Goal: Task Accomplishment & Management: Use online tool/utility

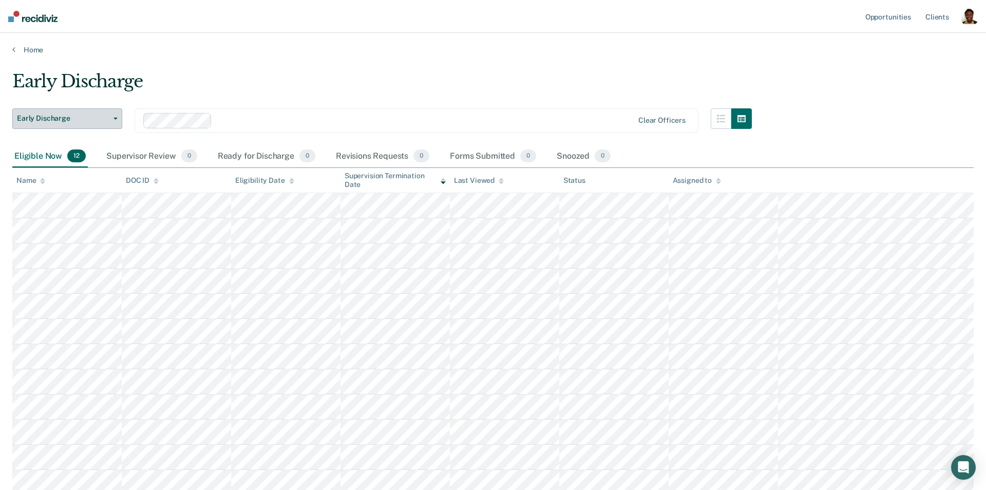
click at [36, 121] on span "Early Discharge" at bounding box center [63, 118] width 92 height 9
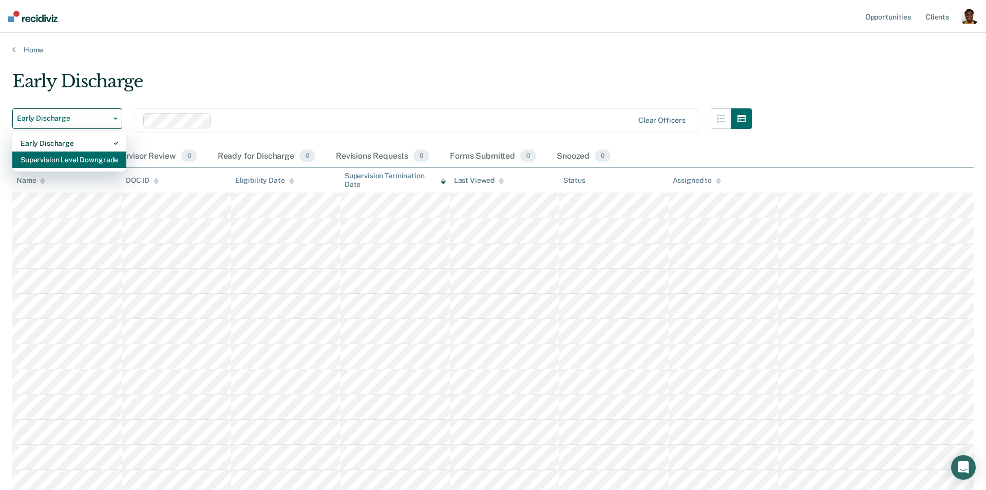
click at [56, 163] on div "Supervision Level Downgrade" at bounding box center [70, 160] width 98 height 16
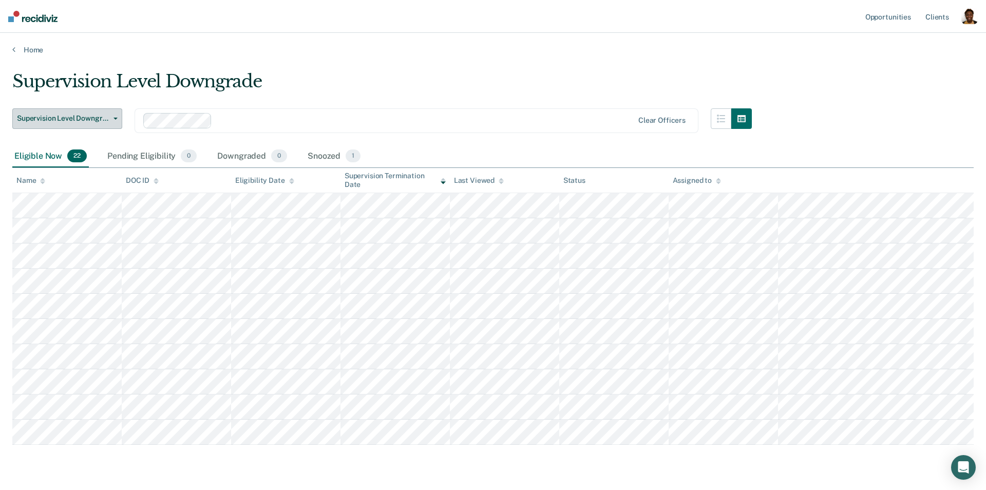
click at [82, 120] on span "Supervision Level Downgrade" at bounding box center [63, 118] width 92 height 9
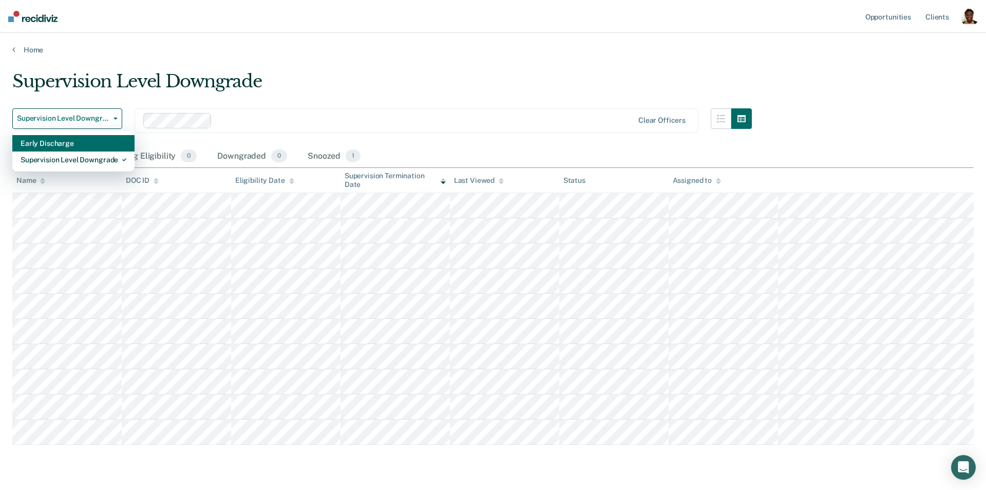
click at [61, 148] on div "Early Discharge" at bounding box center [74, 143] width 106 height 16
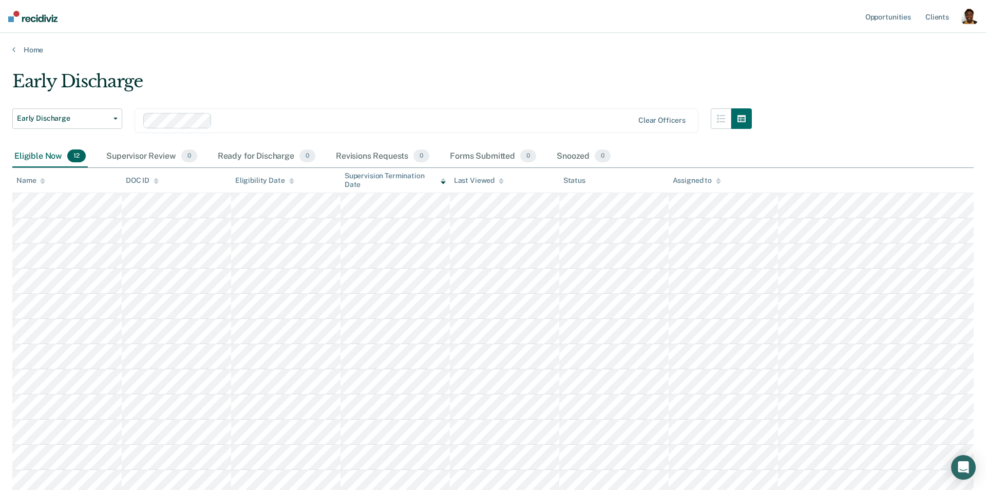
drag, startPoint x: 974, startPoint y: 16, endPoint x: 968, endPoint y: 17, distance: 5.2
click at [973, 16] on div "button" at bounding box center [970, 16] width 16 height 16
click at [891, 39] on link "Profile" at bounding box center [928, 42] width 83 height 9
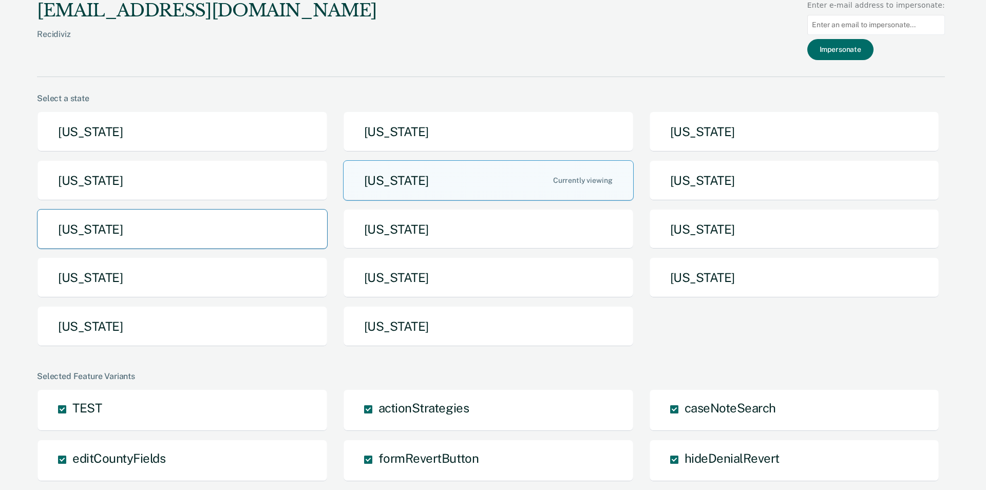
click at [216, 233] on button "[US_STATE]" at bounding box center [182, 229] width 291 height 41
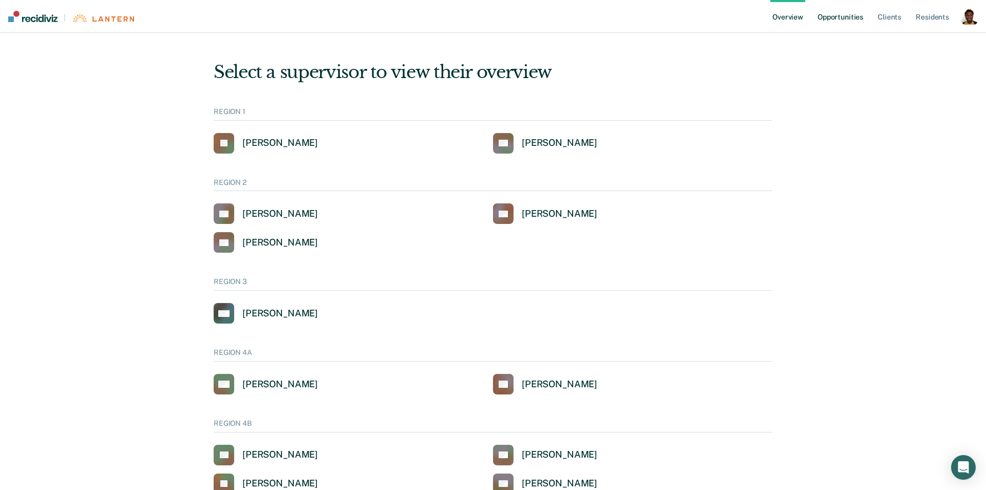
click at [844, 13] on link "Opportunities" at bounding box center [841, 16] width 50 height 33
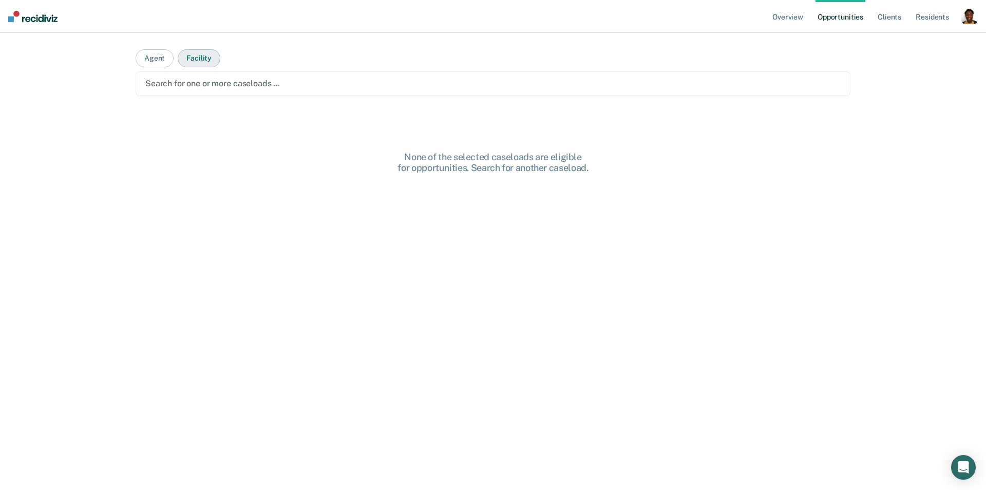
click at [213, 62] on button "Facility" at bounding box center [199, 58] width 43 height 18
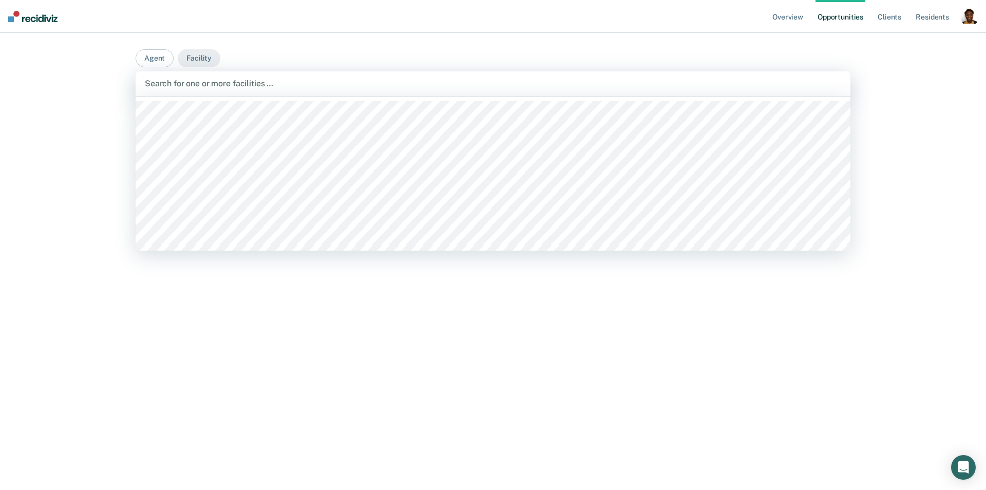
drag, startPoint x: 226, startPoint y: 90, endPoint x: 232, endPoint y: 97, distance: 8.7
click at [226, 90] on div "Search for one or more facilities …" at bounding box center [493, 84] width 699 height 14
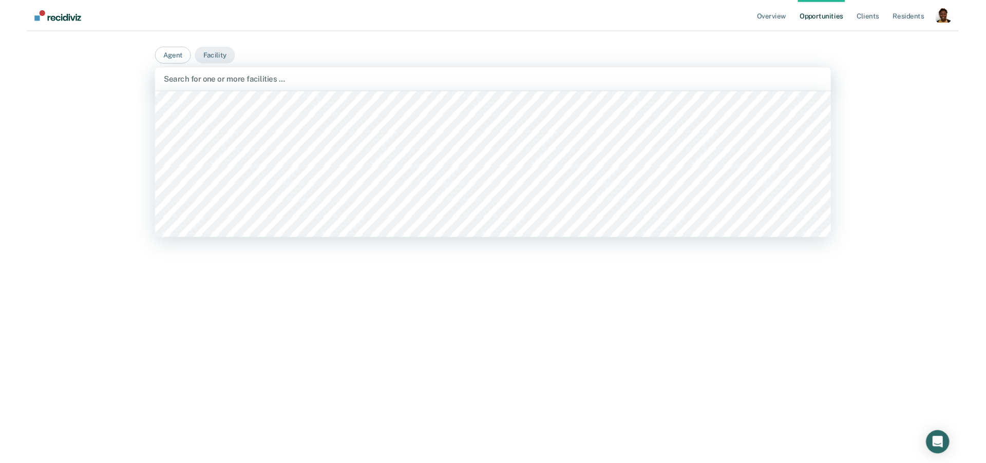
scroll to position [128, 0]
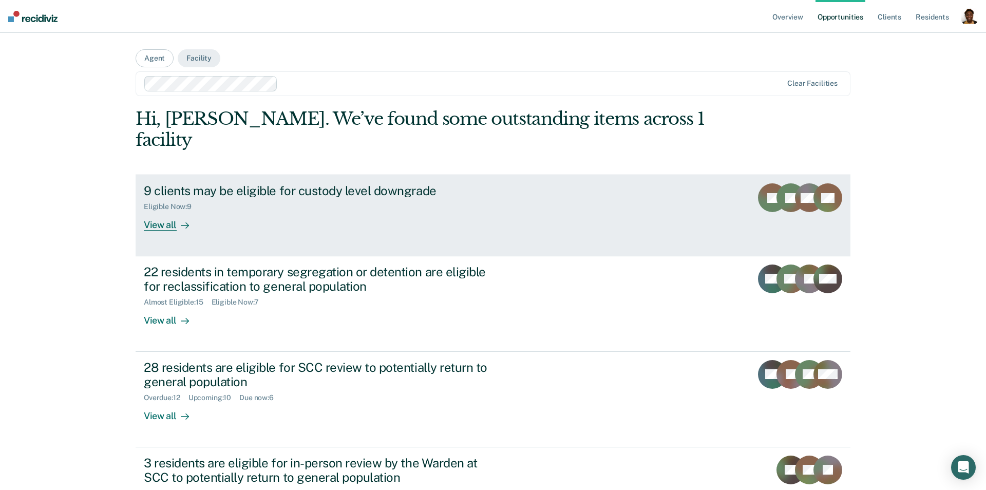
click at [160, 216] on link "9 clients may be eligible for custody level downgrade Eligible Now : 9 View all…" at bounding box center [493, 215] width 715 height 81
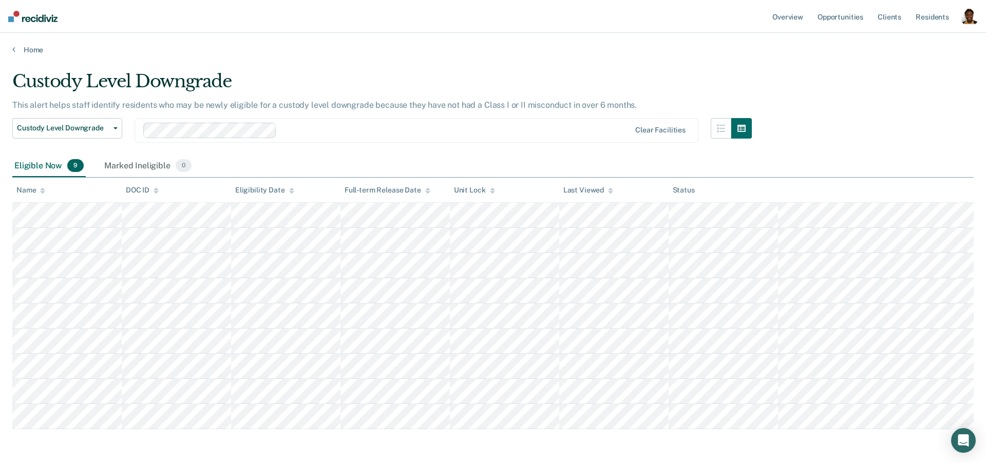
drag, startPoint x: 313, startPoint y: 135, endPoint x: 308, endPoint y: 138, distance: 6.3
click at [313, 135] on div at bounding box center [456, 130] width 350 height 12
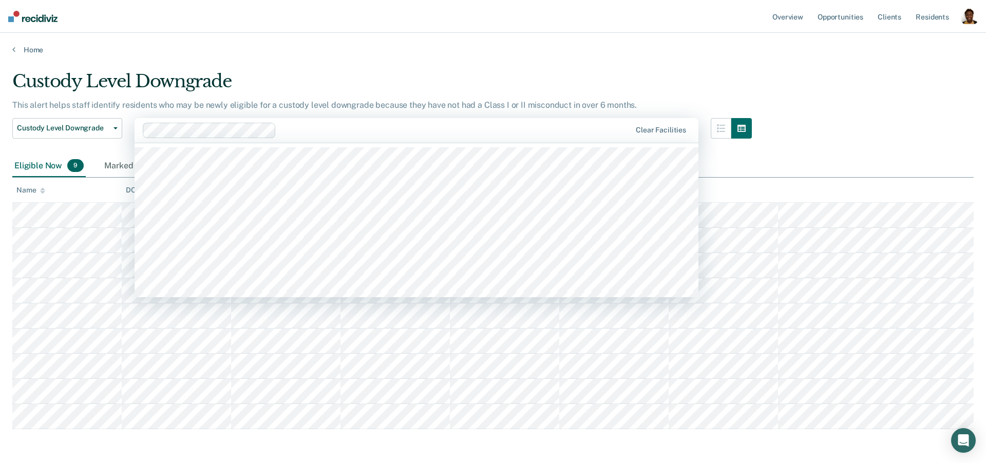
click at [365, 112] on div "This alert helps staff identify residents who may be newly eligible for a custo…" at bounding box center [382, 109] width 740 height 18
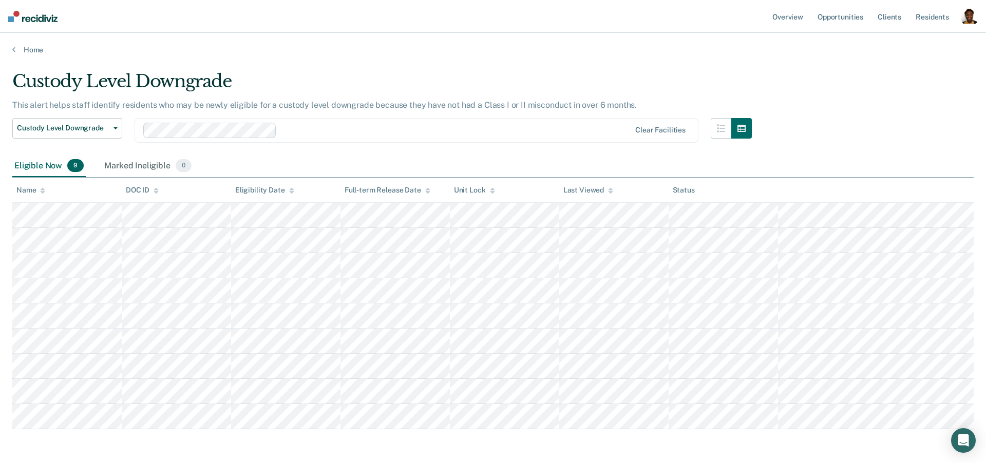
click at [368, 140] on div "Clear facilities" at bounding box center [417, 130] width 564 height 25
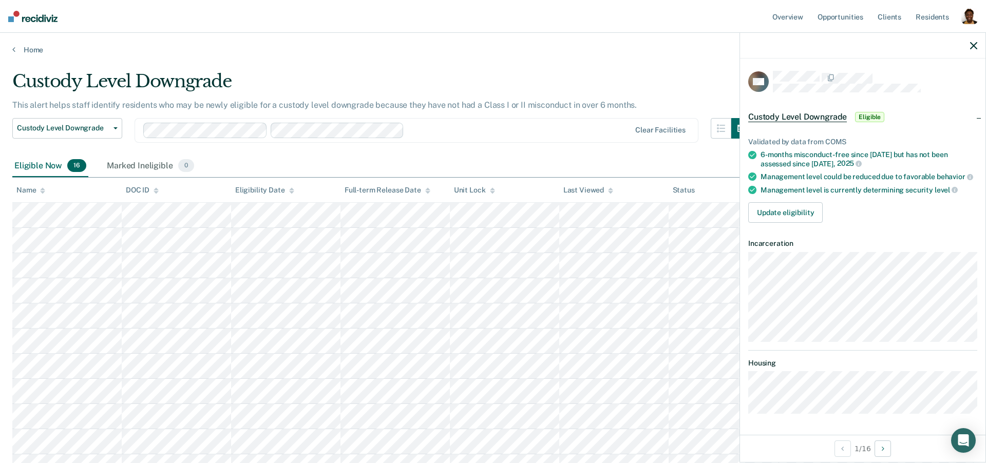
click at [863, 192] on div "Management level is currently determining security level" at bounding box center [869, 189] width 217 height 9
click at [799, 213] on button "Update eligibility" at bounding box center [786, 212] width 74 height 21
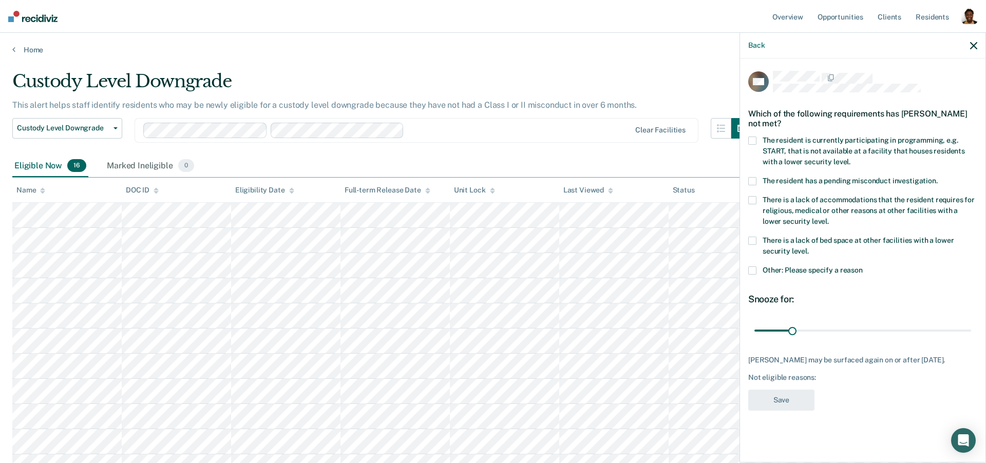
click at [750, 141] on span at bounding box center [753, 141] width 8 height 8
click at [851, 158] on input "The resident is currently participating in programming, e.g. START, that is not…" at bounding box center [851, 158] width 0 height 0
click at [752, 141] on span at bounding box center [753, 141] width 8 height 8
click at [851, 158] on input "The resident is currently participating in programming, e.g. START, that is not…" at bounding box center [851, 158] width 0 height 0
click at [753, 274] on label "Other: Please specify a reason" at bounding box center [863, 272] width 229 height 11
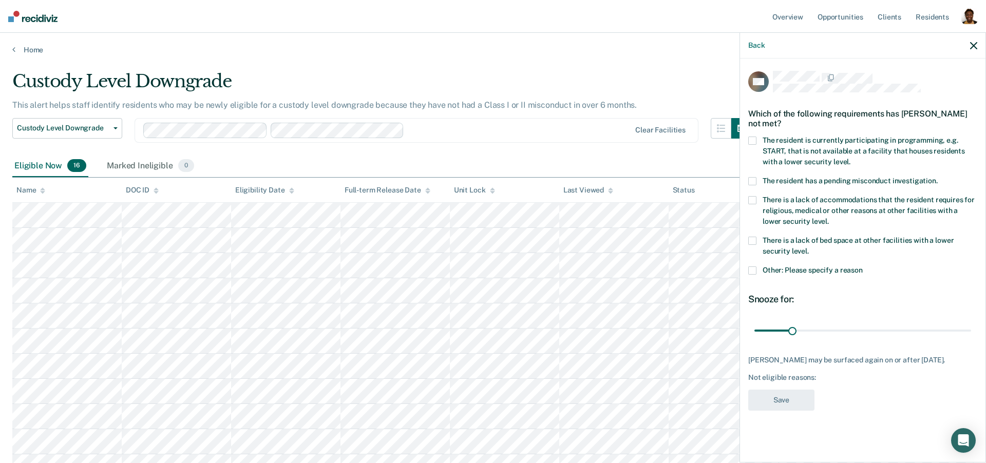
click at [863, 267] on input "Other: Please specify a reason" at bounding box center [863, 267] width 0 height 0
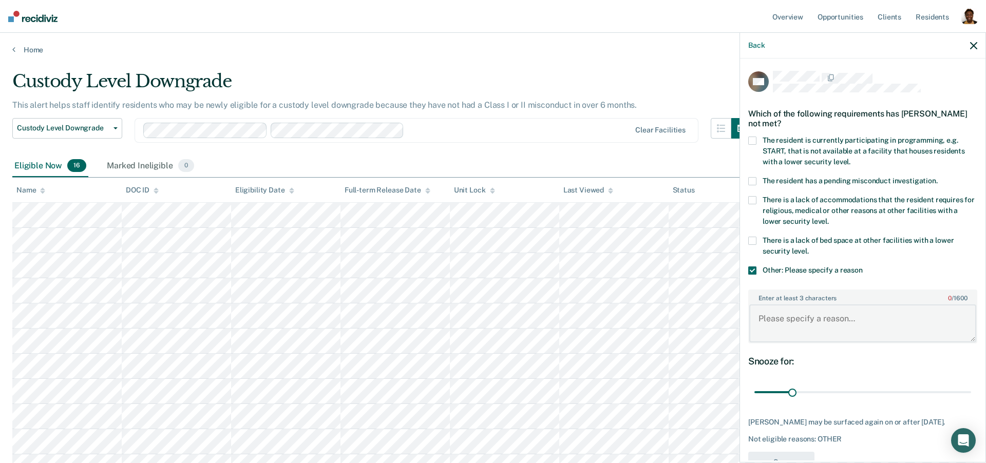
click at [799, 323] on textarea "Enter at least 3 characters 0 / 1600" at bounding box center [863, 324] width 227 height 38
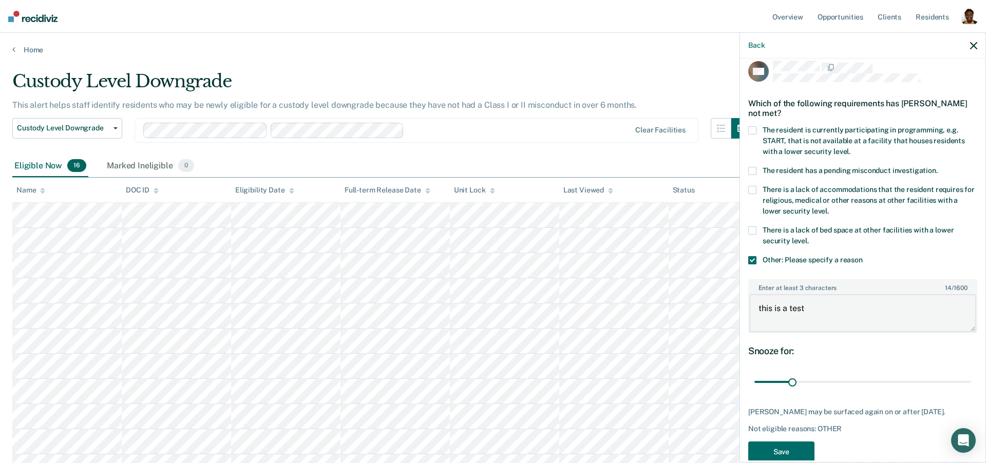
scroll to position [30, 0]
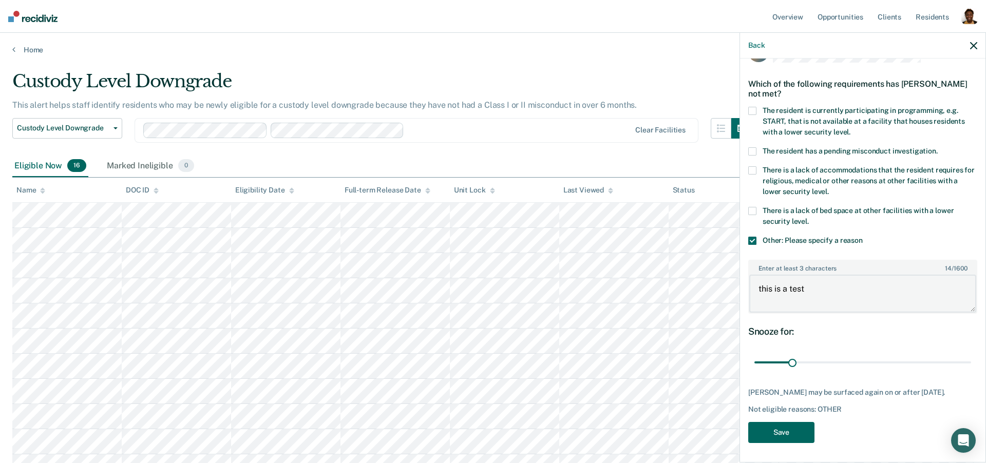
type textarea "this is a test"
click at [790, 427] on button "Save" at bounding box center [782, 432] width 66 height 21
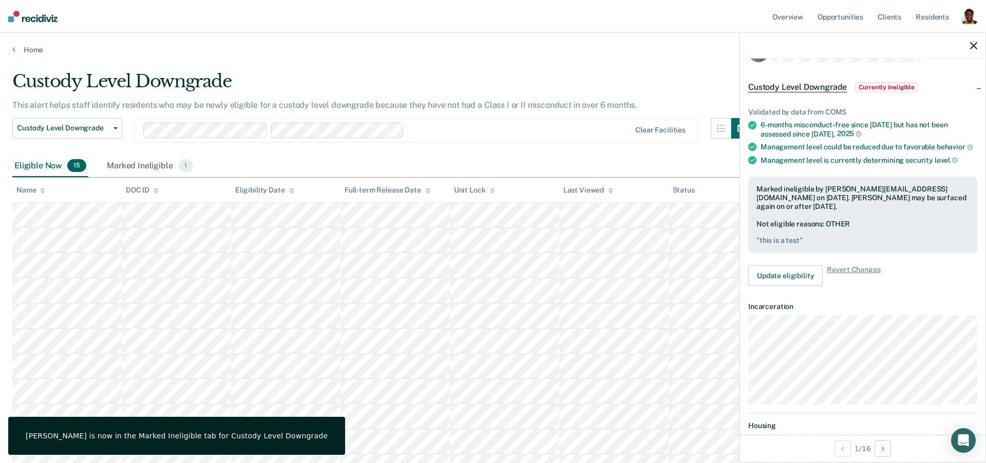
click at [974, 47] on icon "button" at bounding box center [973, 45] width 7 height 7
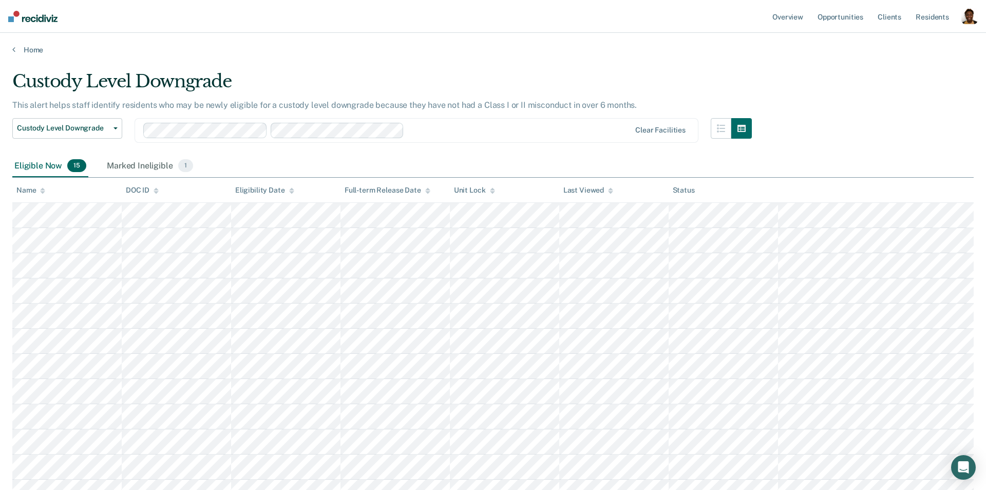
click at [967, 16] on div "button" at bounding box center [970, 16] width 16 height 16
click at [911, 39] on link "Profile" at bounding box center [928, 42] width 83 height 9
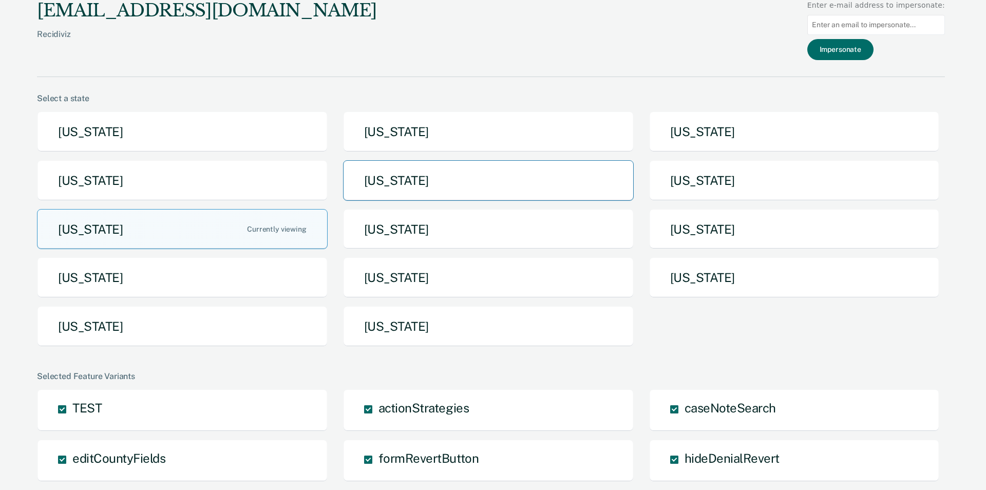
click at [400, 190] on button "[US_STATE]" at bounding box center [488, 180] width 291 height 41
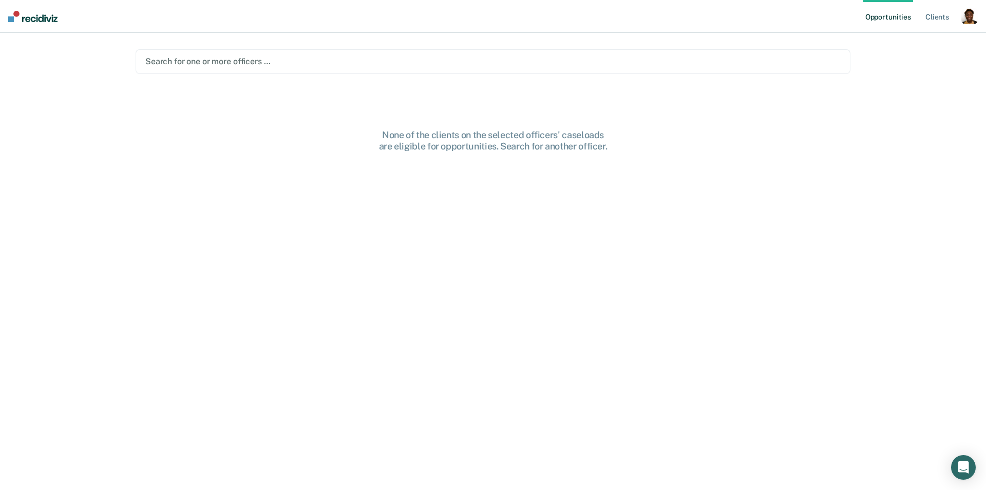
click at [271, 60] on div at bounding box center [493, 61] width 696 height 12
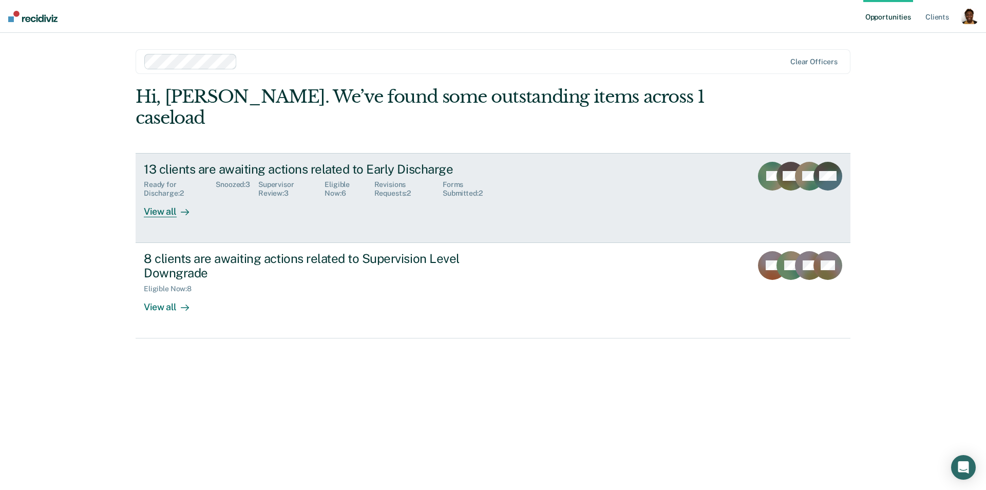
click at [176, 199] on link "13 clients are awaiting actions related to Early Discharge Ready for Discharge …" at bounding box center [493, 198] width 715 height 90
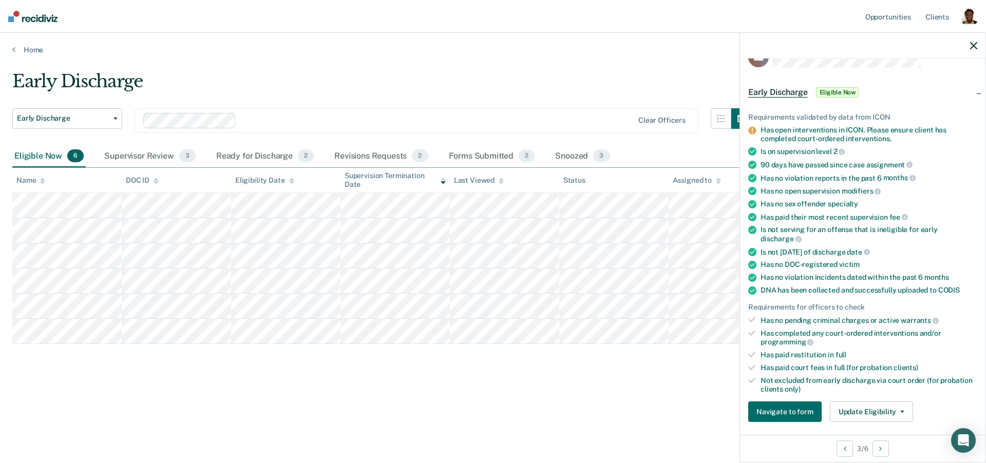
scroll to position [36, 0]
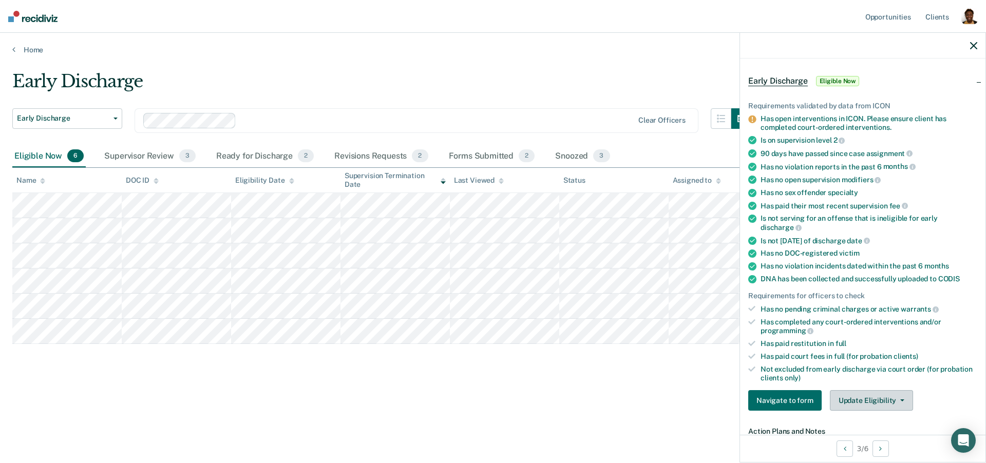
click at [870, 390] on button "Update Eligibility" at bounding box center [871, 400] width 83 height 21
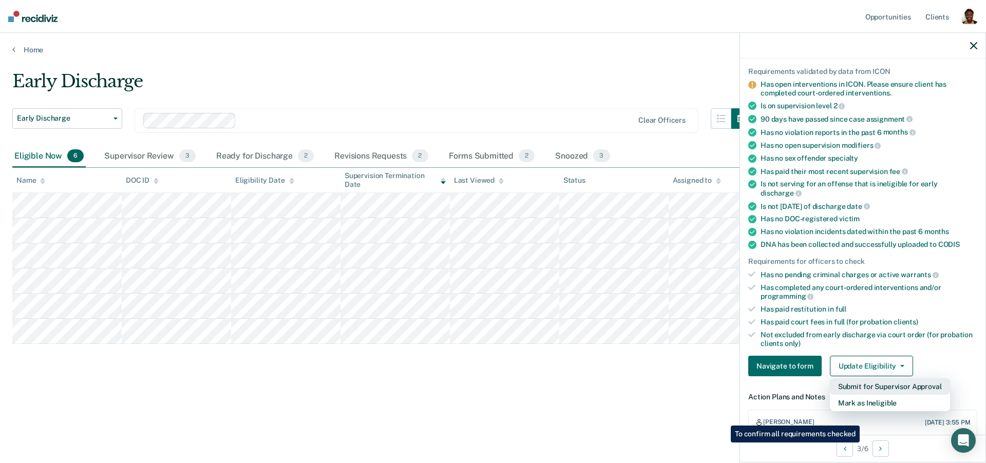
scroll to position [82, 0]
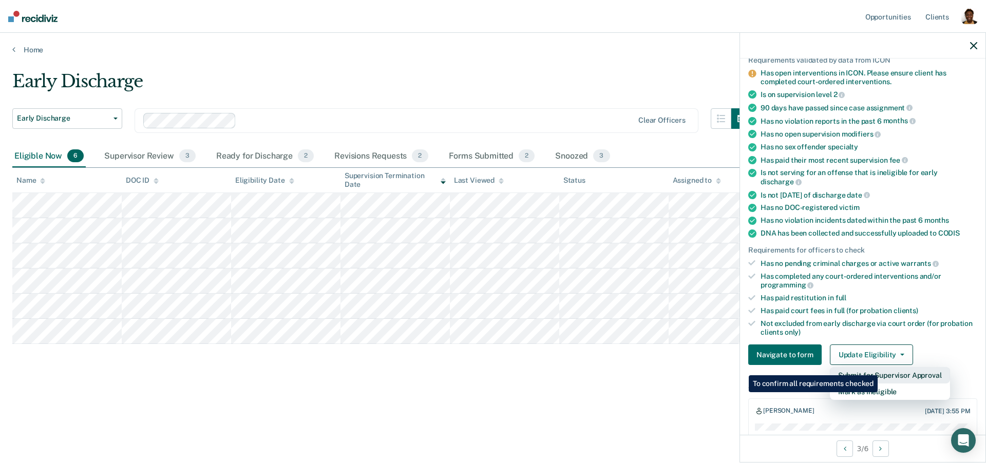
click at [880, 368] on button "Submit for Supervisor Approval" at bounding box center [890, 375] width 120 height 16
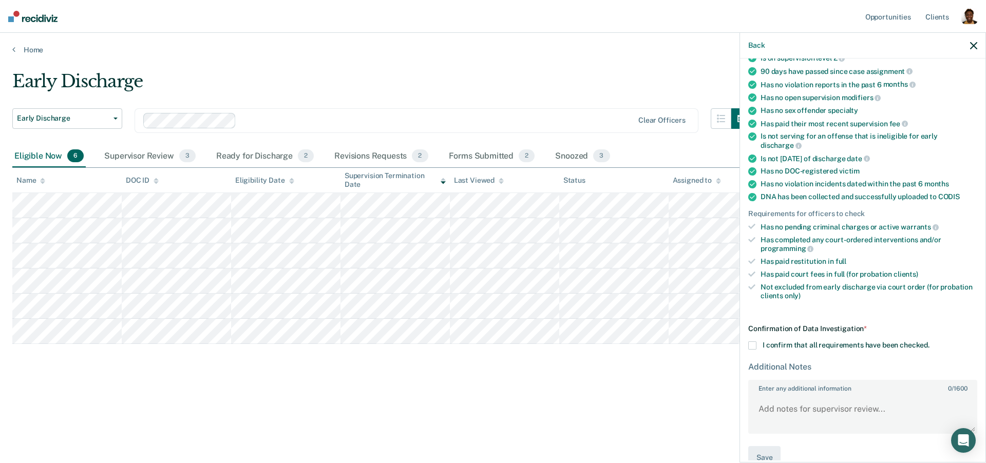
scroll to position [129, 0]
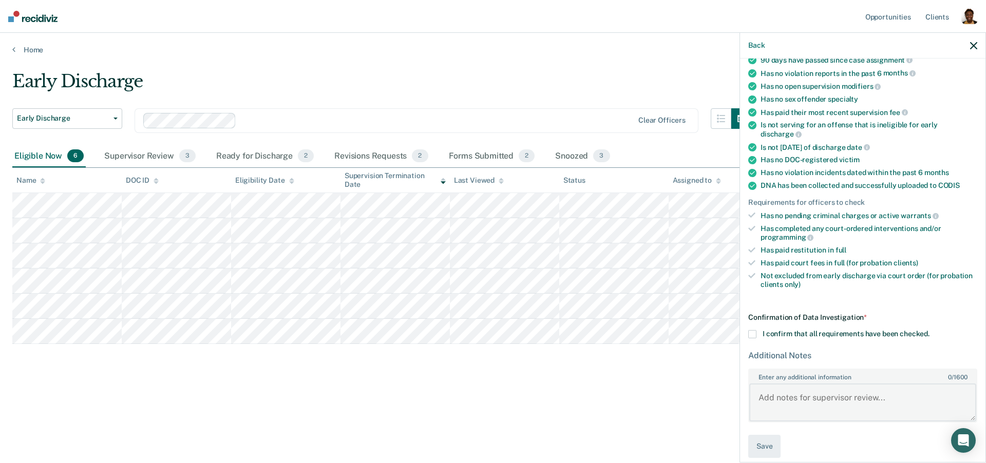
click at [779, 388] on textarea "Enter any additional information 0 / 1600" at bounding box center [863, 403] width 227 height 38
click at [762, 388] on textarea "k" at bounding box center [863, 403] width 227 height 38
type textarea "this is a test"
click at [752, 330] on span at bounding box center [753, 334] width 8 height 8
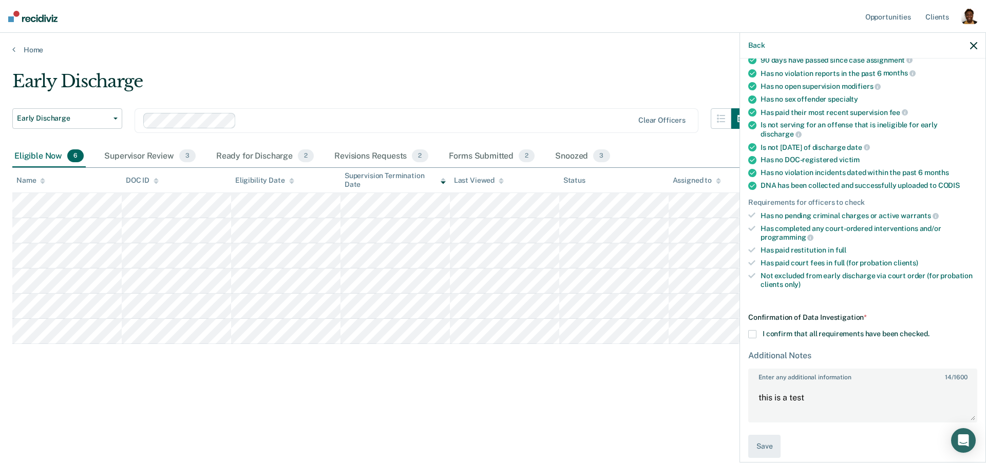
click at [930, 330] on input "I confirm that all requirements have been checked." at bounding box center [930, 330] width 0 height 0
click at [766, 442] on button "Save" at bounding box center [765, 446] width 32 height 23
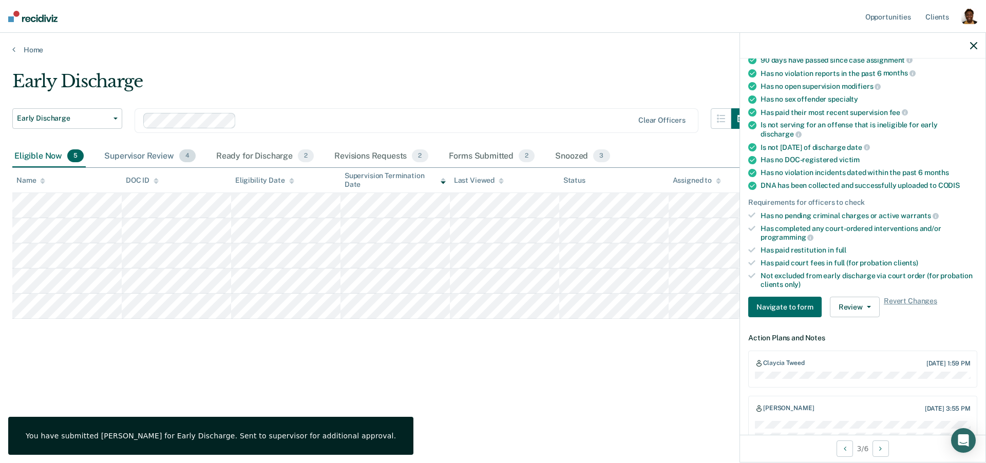
click at [159, 157] on div "Supervisor Review 4" at bounding box center [150, 156] width 96 height 23
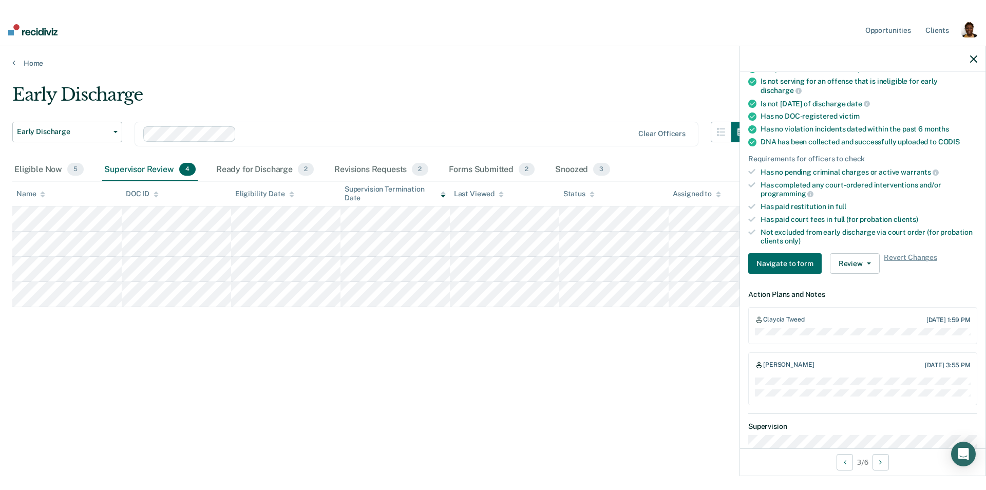
scroll to position [176, 0]
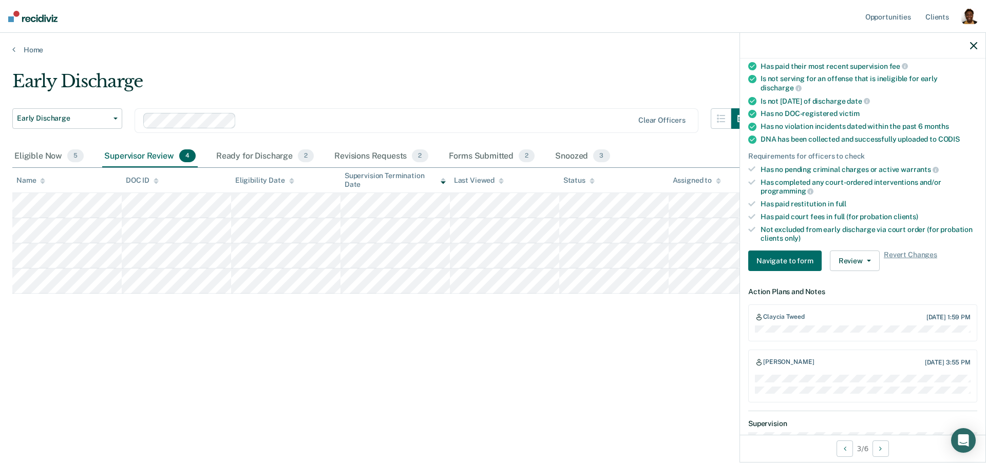
click at [769, 288] on dt "Action Plans and Notes" at bounding box center [863, 292] width 229 height 9
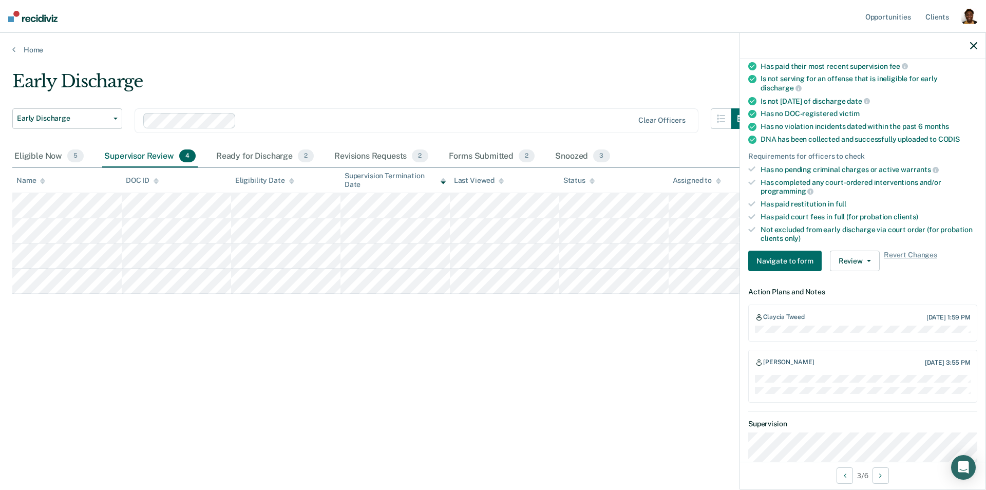
click at [970, 46] on div at bounding box center [863, 46] width 246 height 26
click at [974, 44] on icon "button" at bounding box center [973, 45] width 7 height 7
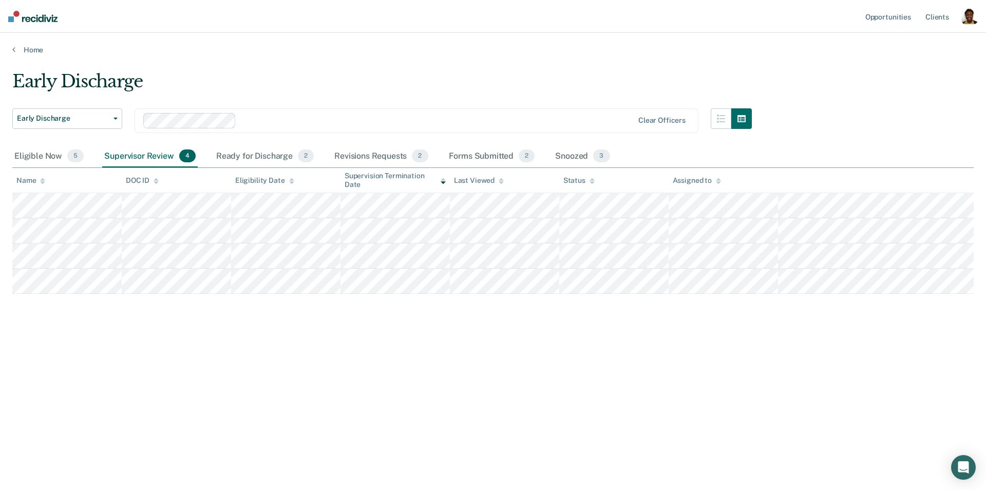
drag, startPoint x: 966, startPoint y: 16, endPoint x: 961, endPoint y: 19, distance: 6.2
click at [966, 16] on div "button" at bounding box center [970, 16] width 16 height 16
click at [924, 41] on link "Profile" at bounding box center [928, 42] width 83 height 9
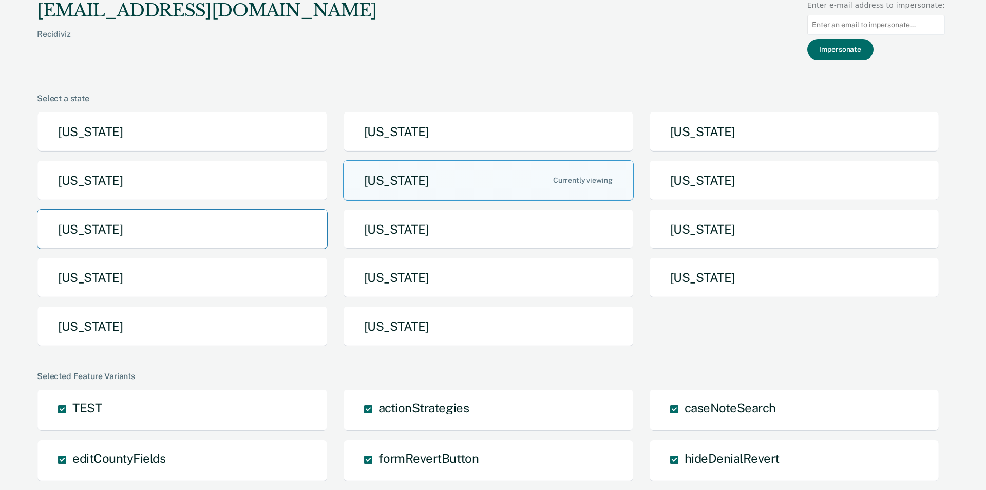
click at [235, 236] on button "[US_STATE]" at bounding box center [182, 229] width 291 height 41
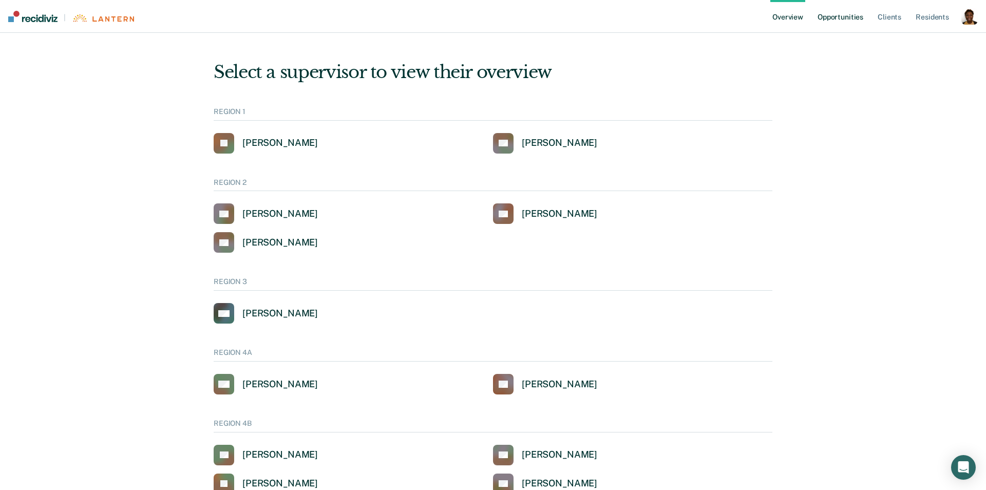
click at [830, 19] on link "Opportunities" at bounding box center [841, 16] width 50 height 33
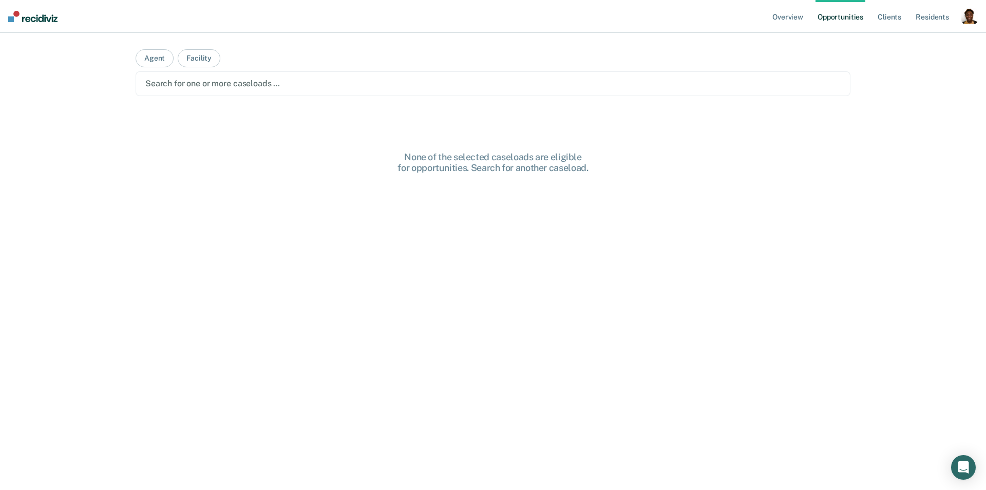
click at [168, 68] on main "Agent Facility Search for one or more caseloads … None of the selected caseload…" at bounding box center [493, 249] width 740 height 433
click at [162, 62] on button "Agent" at bounding box center [155, 58] width 38 height 18
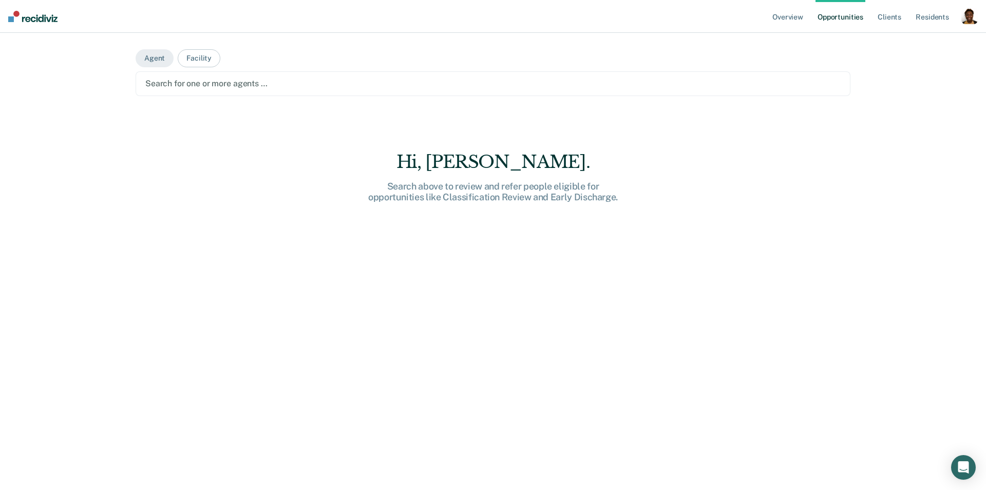
click at [192, 82] on div at bounding box center [493, 84] width 696 height 12
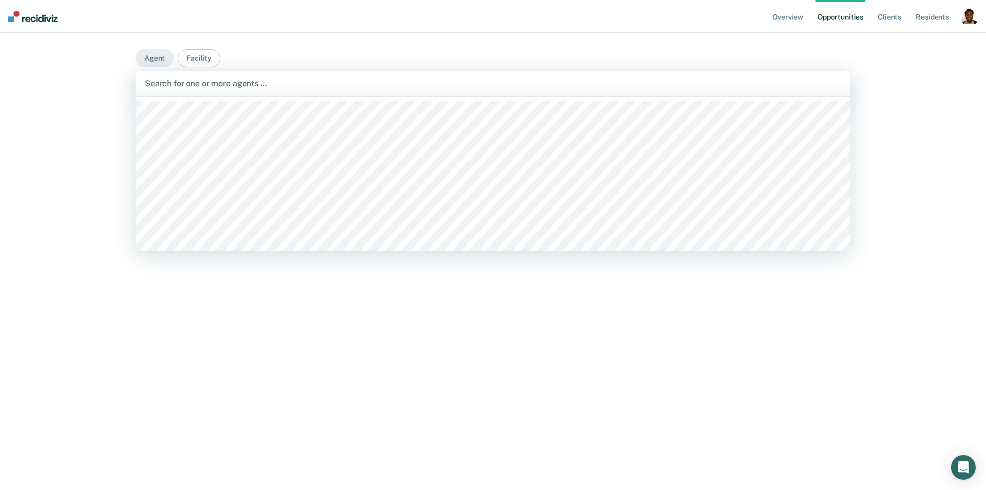
drag, startPoint x: 182, startPoint y: 85, endPoint x: 201, endPoint y: 76, distance: 20.5
click at [188, 82] on div at bounding box center [493, 84] width 697 height 12
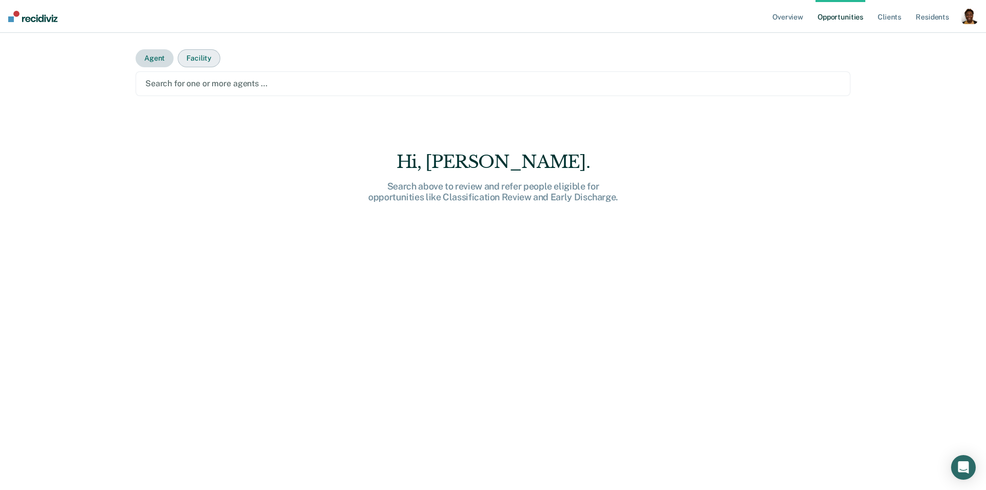
drag, startPoint x: 163, startPoint y: 52, endPoint x: 188, endPoint y: 53, distance: 24.2
click at [168, 51] on button "Agent" at bounding box center [155, 58] width 38 height 18
click at [204, 74] on div "Search for one or more caseloads …" at bounding box center [493, 83] width 715 height 25
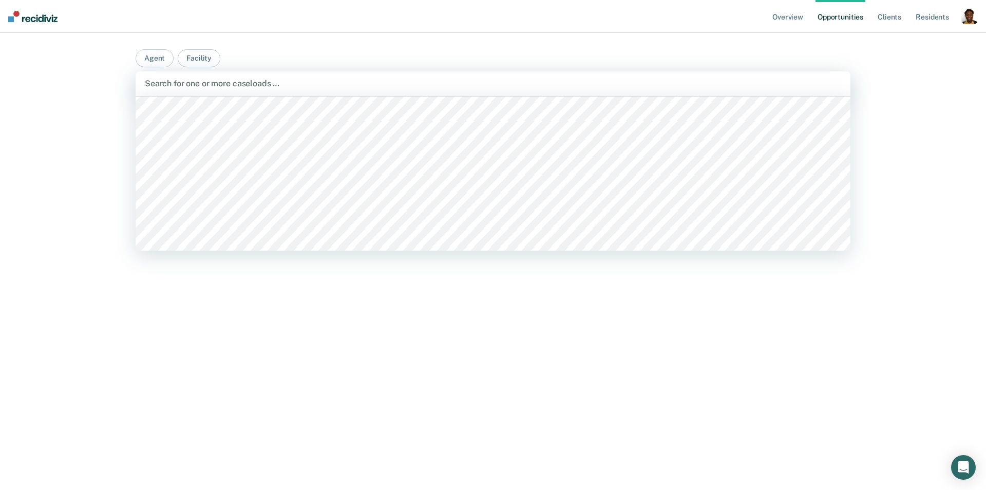
scroll to position [120, 0]
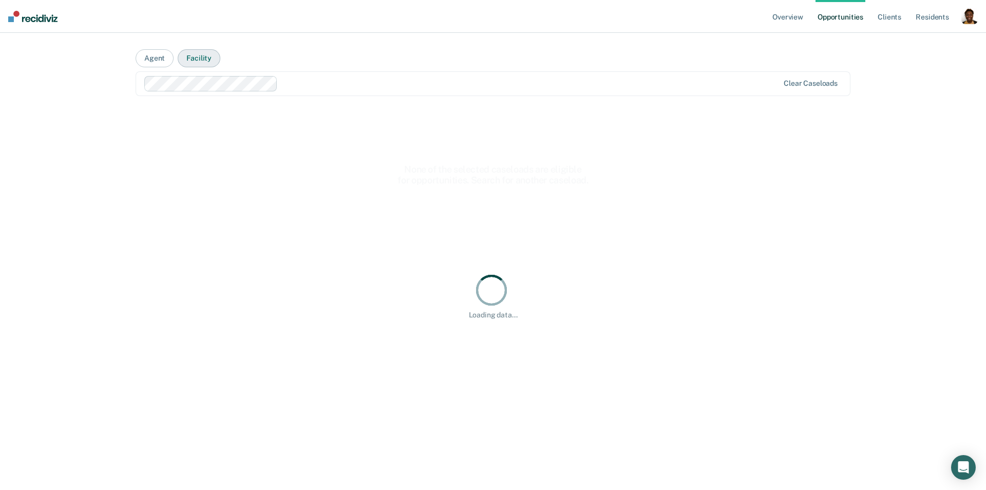
click at [207, 65] on button "Facility" at bounding box center [199, 58] width 43 height 18
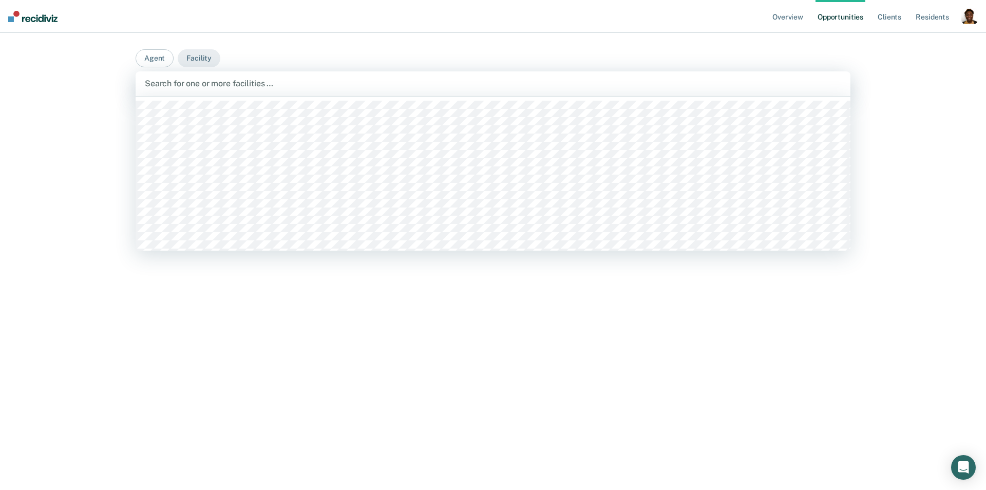
click at [354, 86] on div at bounding box center [493, 84] width 697 height 12
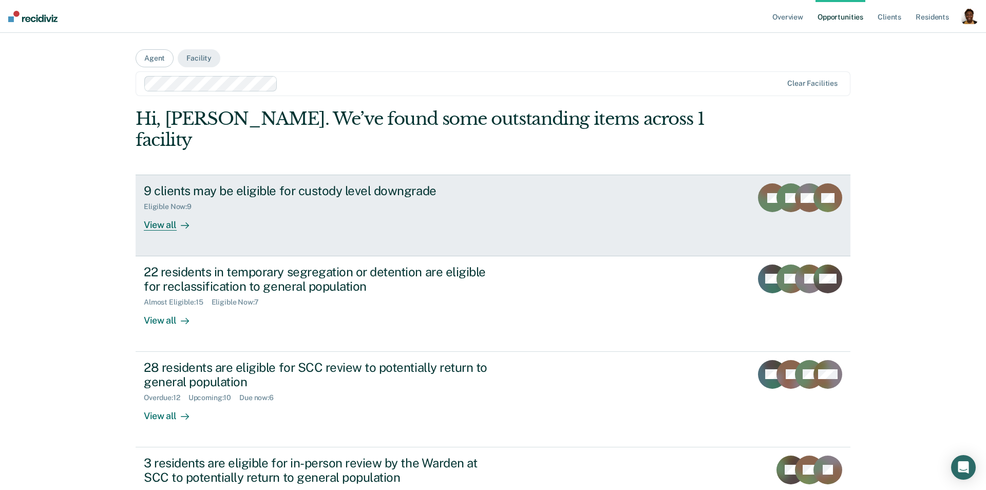
click at [150, 211] on div "View all" at bounding box center [173, 221] width 58 height 20
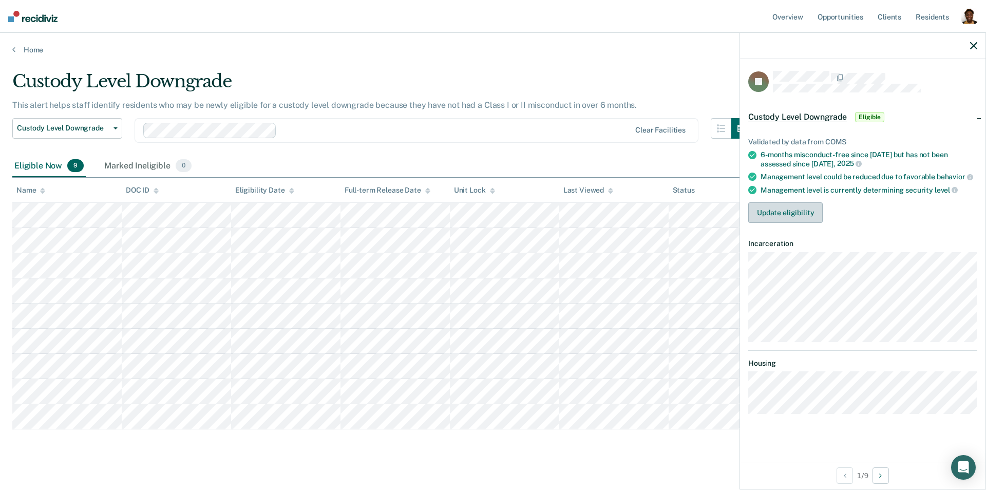
click at [787, 213] on button "Update eligibility" at bounding box center [786, 212] width 74 height 21
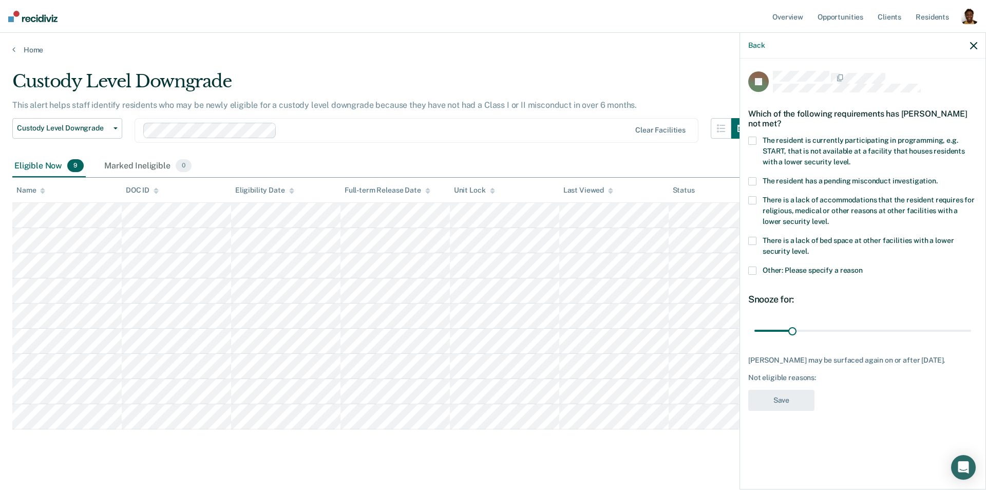
click at [749, 270] on span at bounding box center [753, 271] width 8 height 8
click at [863, 267] on input "Other: Please specify a reason" at bounding box center [863, 267] width 0 height 0
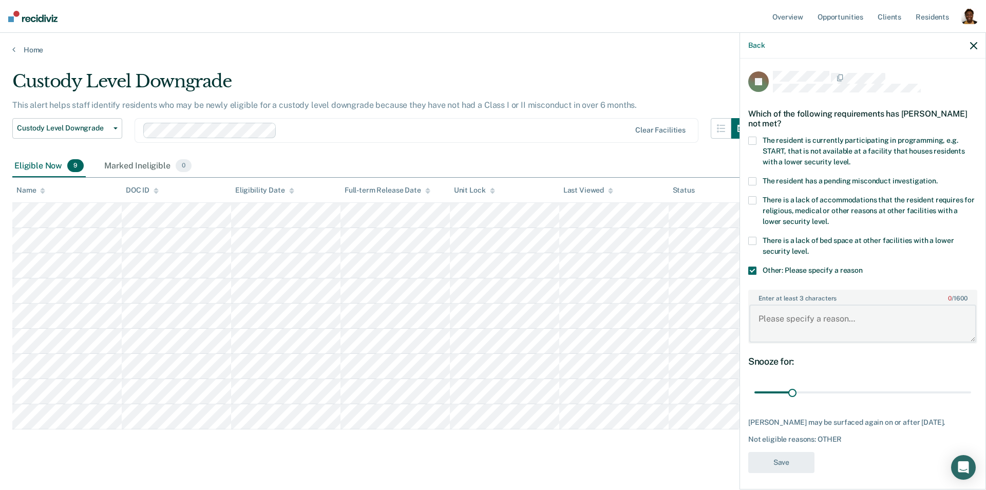
click at [829, 331] on textarea "Enter at least 3 characters 0 / 1600" at bounding box center [863, 324] width 227 height 38
click at [316, 129] on div at bounding box center [456, 130] width 350 height 12
click at [354, 133] on div at bounding box center [456, 130] width 350 height 12
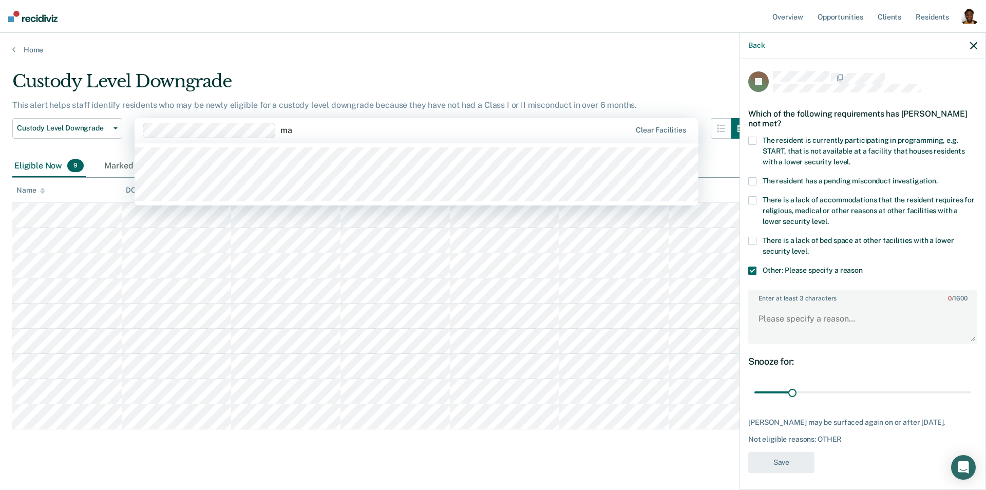
type input "mar"
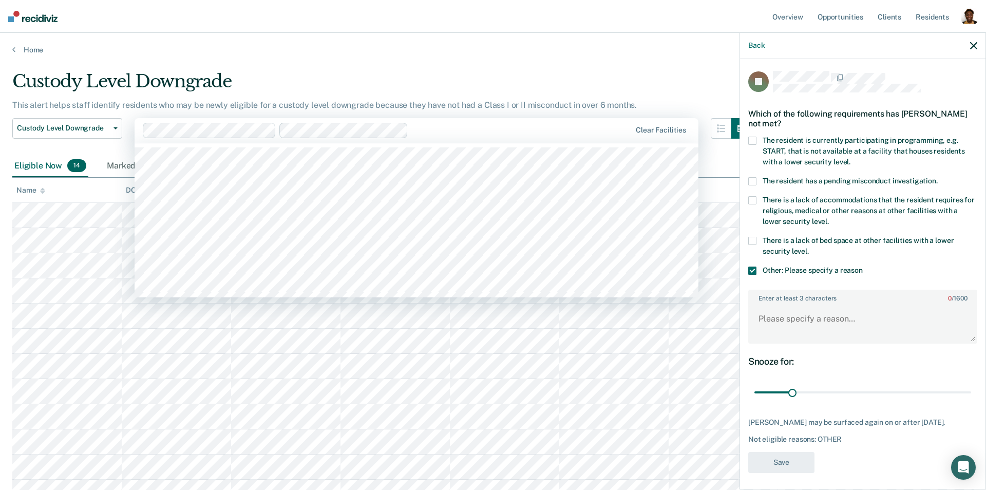
click at [441, 128] on div at bounding box center [522, 130] width 218 height 12
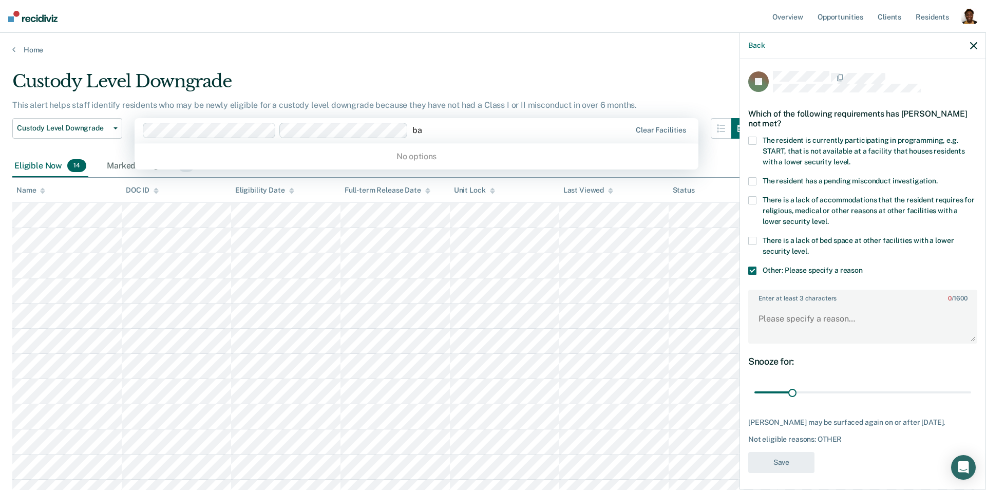
type input "bar"
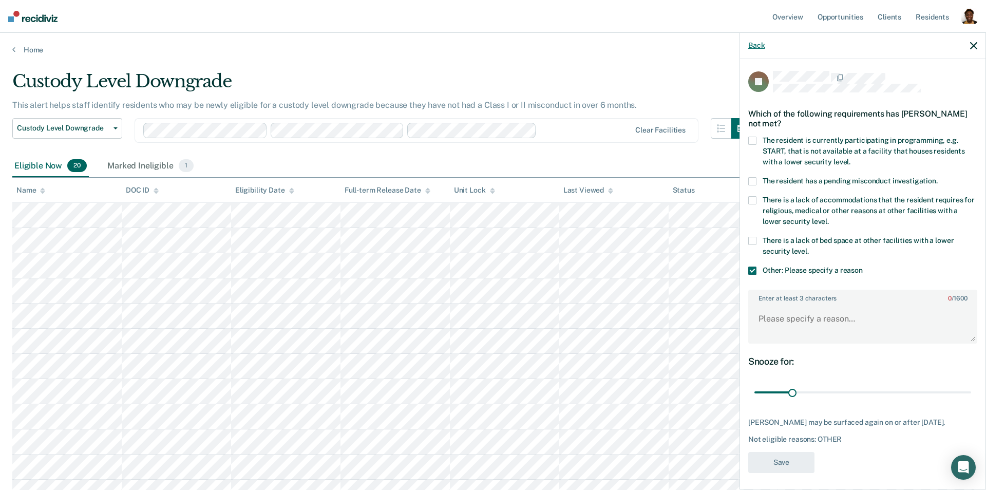
click at [758, 44] on button "Back" at bounding box center [757, 45] width 16 height 9
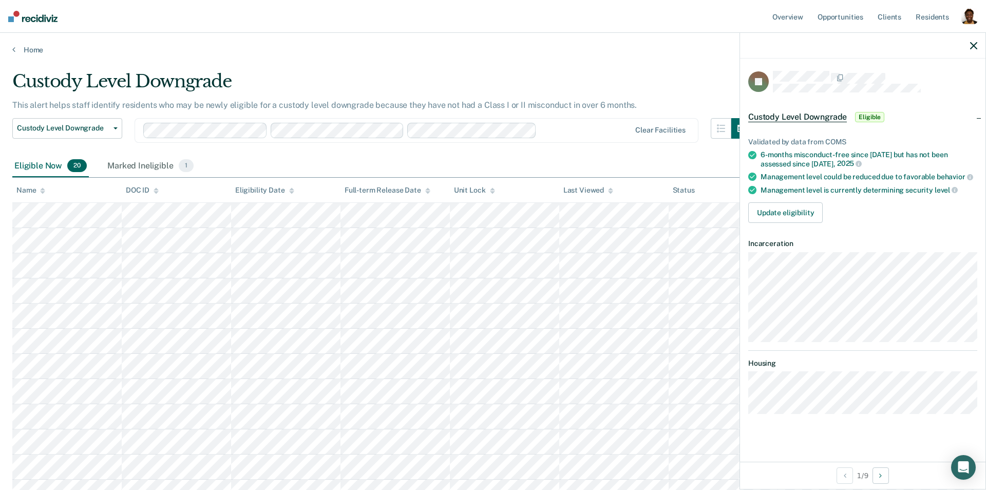
click at [975, 47] on icon "button" at bounding box center [973, 45] width 7 height 7
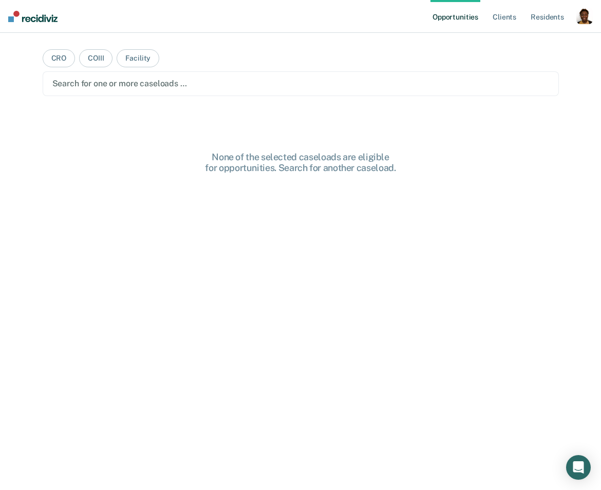
drag, startPoint x: 581, startPoint y: 14, endPoint x: 539, endPoint y: 44, distance: 51.2
click at [581, 15] on div "button" at bounding box center [584, 16] width 16 height 16
click at [527, 41] on link "Profile" at bounding box center [543, 42] width 83 height 9
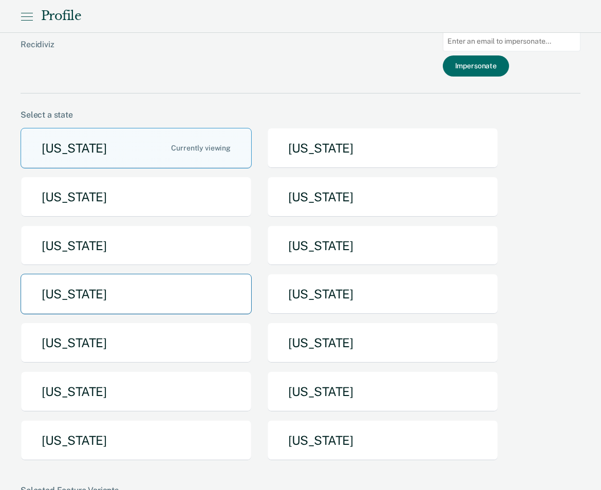
click at [173, 303] on button "[US_STATE]" at bounding box center [136, 294] width 231 height 41
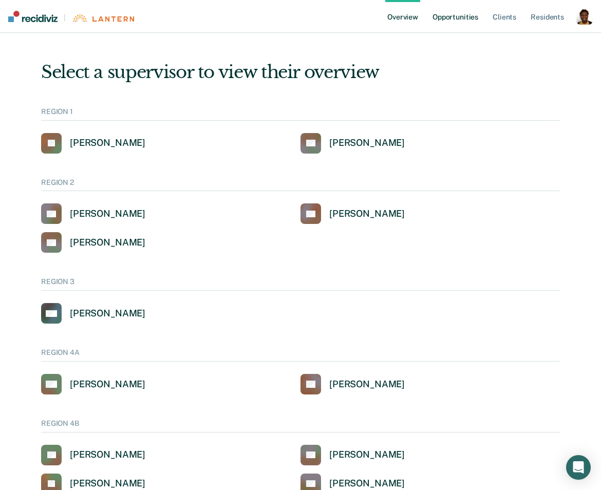
click at [451, 18] on link "Opportunities" at bounding box center [456, 16] width 50 height 33
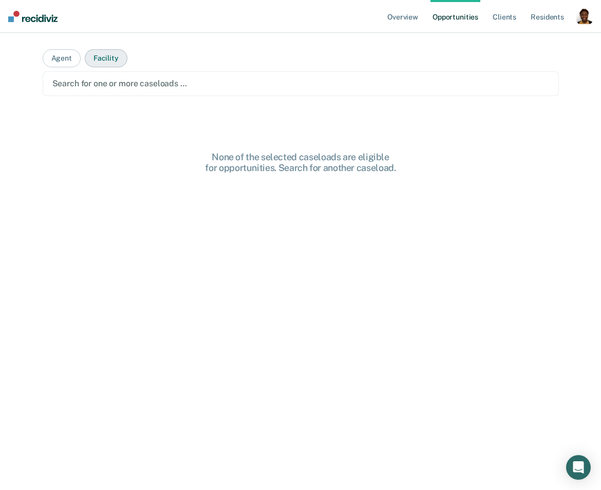
click at [108, 58] on button "Facility" at bounding box center [106, 58] width 43 height 18
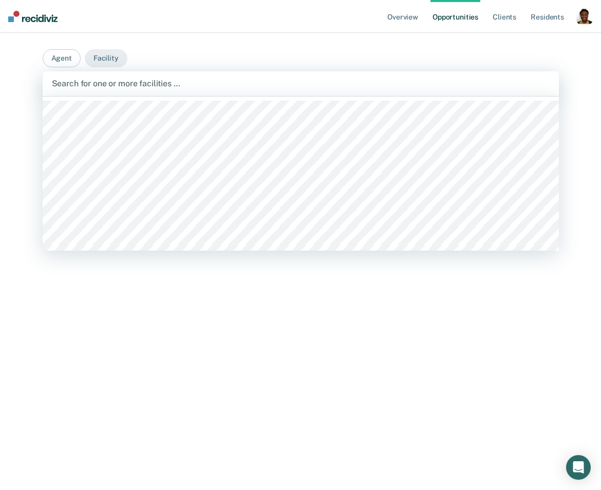
click at [111, 94] on div "Search for one or more facilities …" at bounding box center [301, 83] width 516 height 25
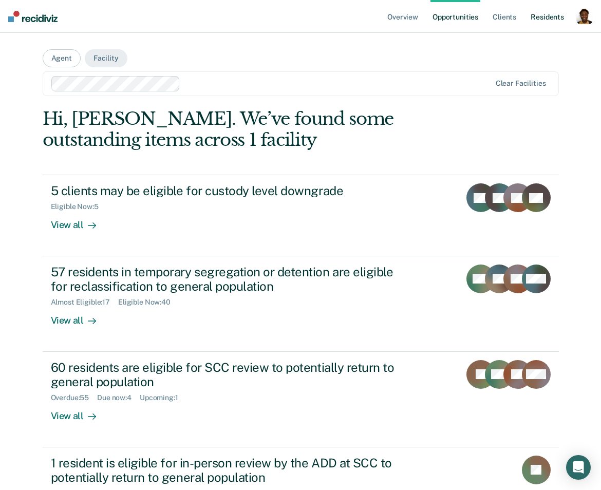
click at [541, 18] on link "Resident s" at bounding box center [548, 16] width 38 height 33
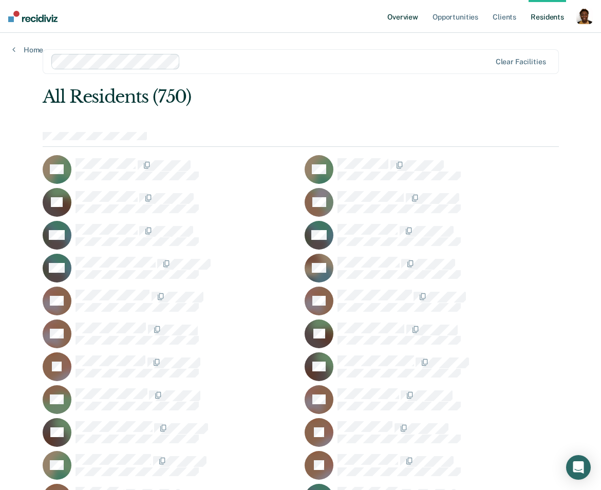
drag, startPoint x: 399, startPoint y: 10, endPoint x: 402, endPoint y: 32, distance: 21.7
click at [399, 10] on link "Overview" at bounding box center [402, 16] width 35 height 33
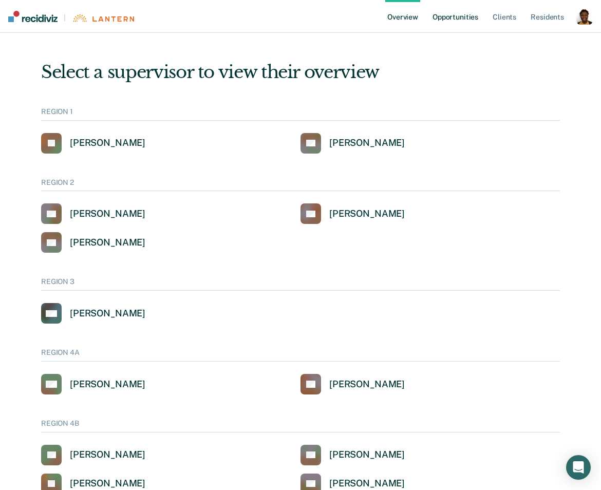
click at [453, 20] on link "Opportunities" at bounding box center [456, 16] width 50 height 33
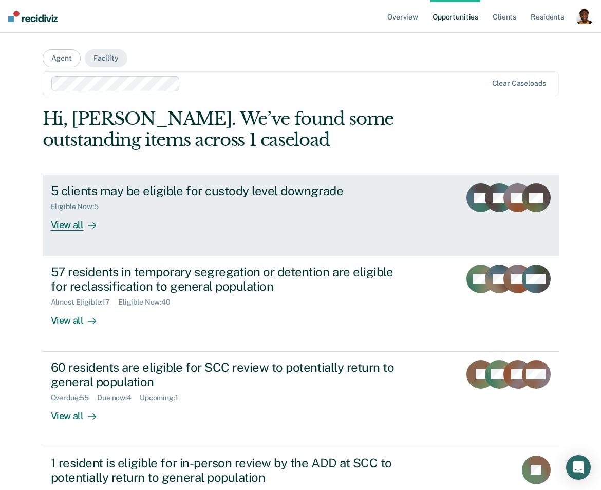
click at [78, 223] on div "View all" at bounding box center [80, 221] width 58 height 20
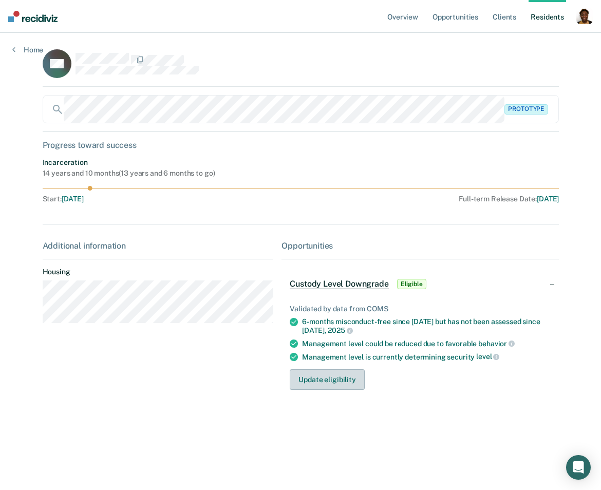
click at [331, 383] on button "Update eligibility" at bounding box center [327, 379] width 74 height 21
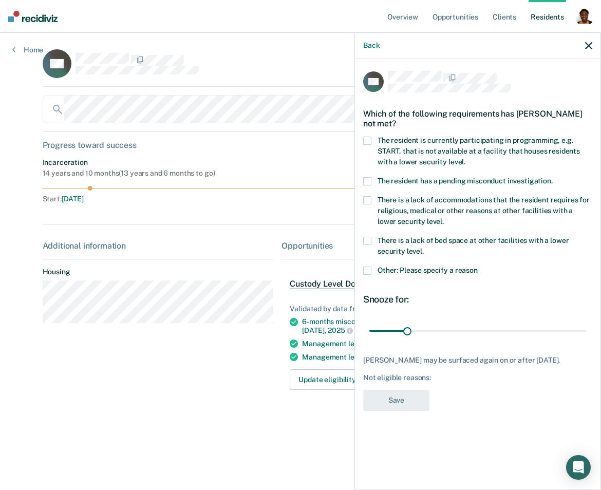
click at [438, 238] on span "There is a lack of bed space at other facilities with a lower security level." at bounding box center [473, 245] width 191 height 19
click at [424, 248] on input "There is a lack of bed space at other facilities with a lower security level." at bounding box center [424, 248] width 0 height 0
click at [419, 403] on button "Save" at bounding box center [396, 400] width 66 height 21
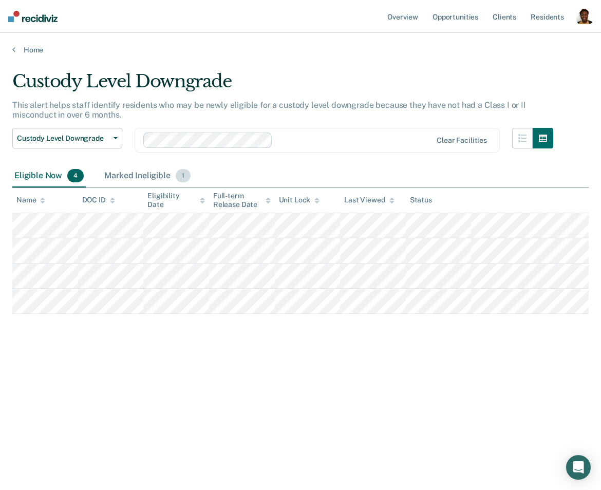
click at [134, 180] on div "Marked Ineligible 1" at bounding box center [147, 176] width 90 height 23
